Goal: Information Seeking & Learning: Learn about a topic

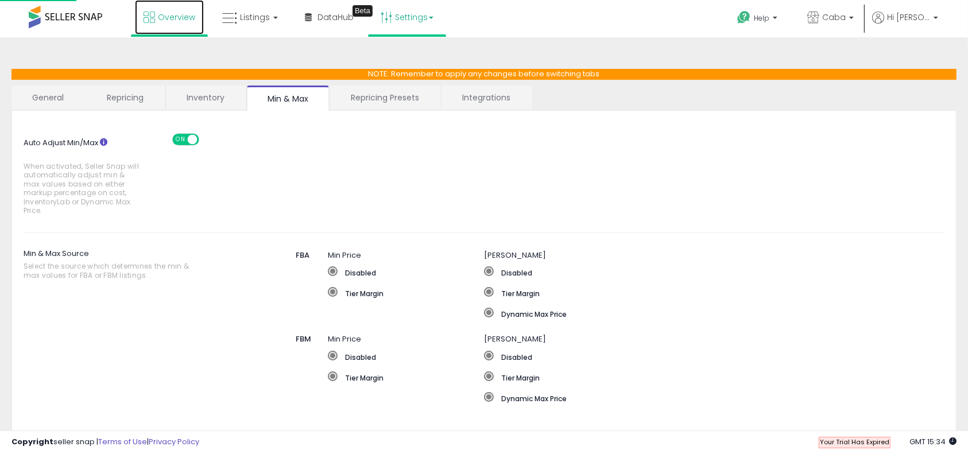
click at [188, 27] on link "Overview" at bounding box center [169, 17] width 69 height 34
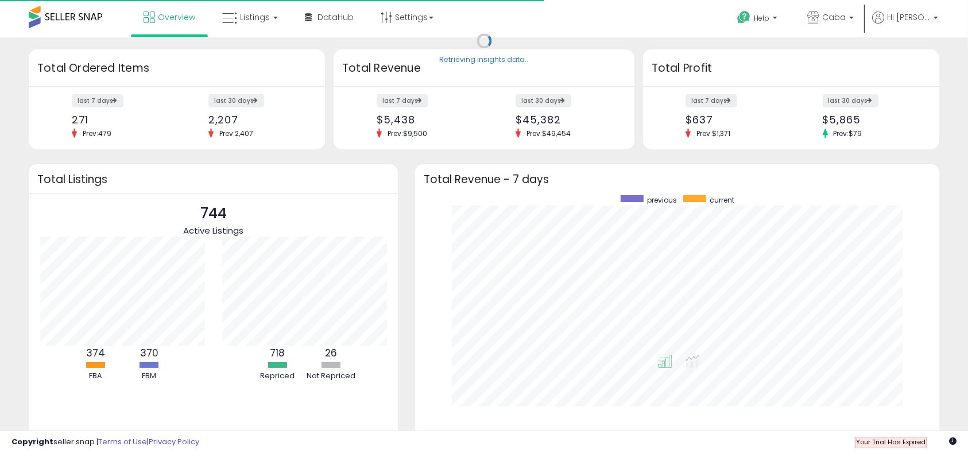
scroll to position [217, 501]
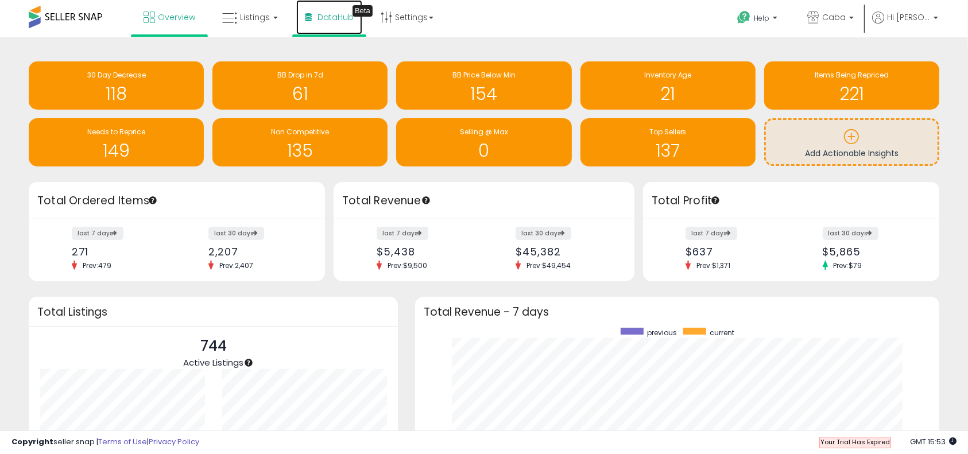
click at [321, 13] on span "DataHub" at bounding box center [336, 16] width 36 height 11
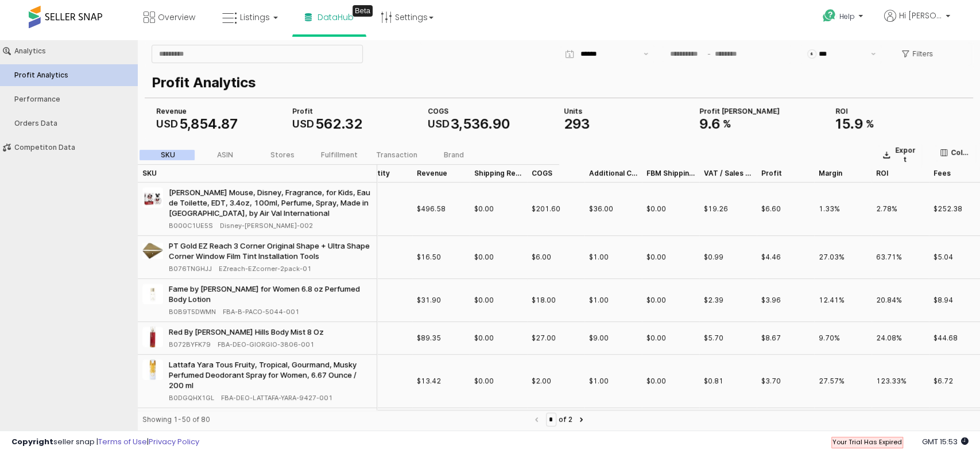
scroll to position [0, 36]
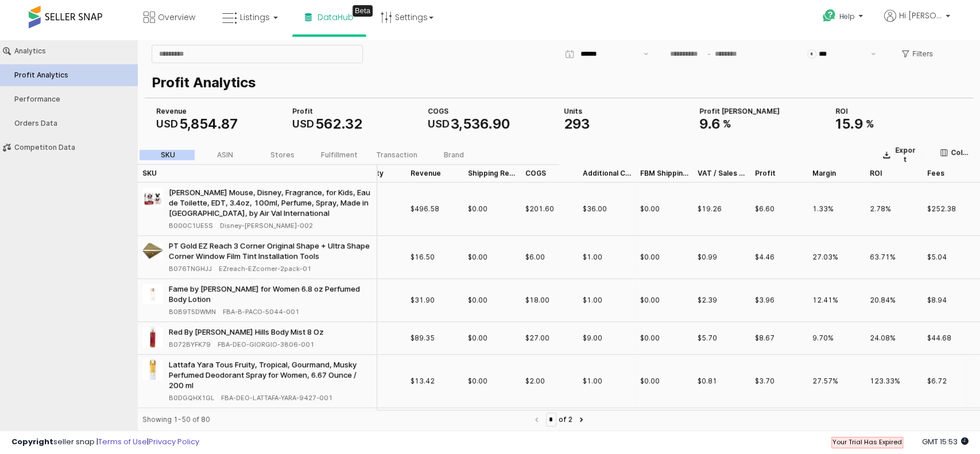
click at [637, 386] on div "$0.00" at bounding box center [664, 381] width 57 height 53
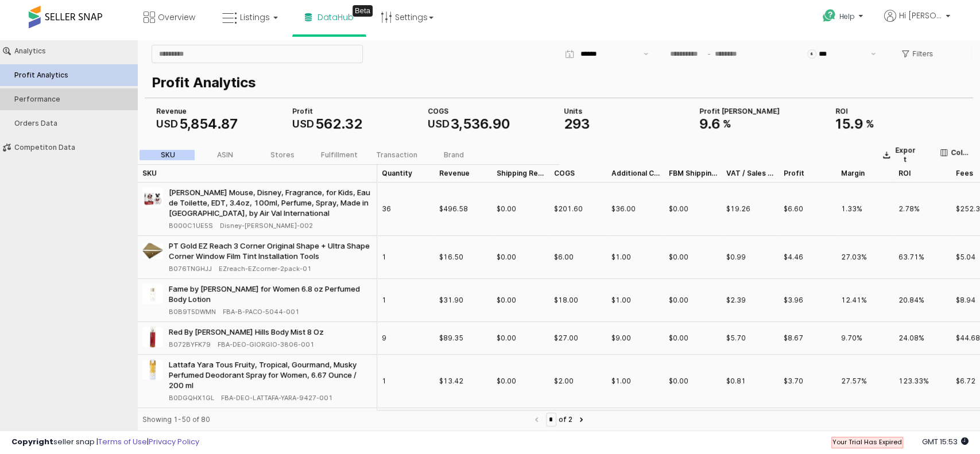
click at [38, 103] on button "Performance" at bounding box center [68, 99] width 145 height 22
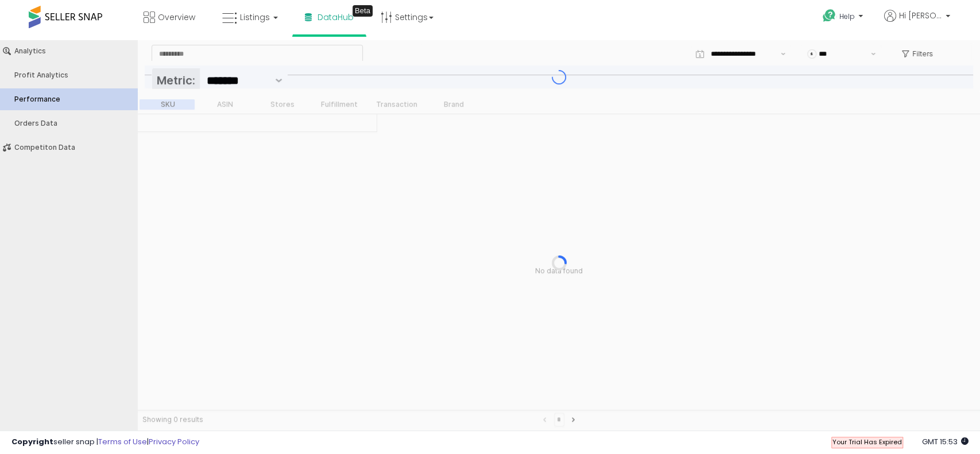
type input "***"
